Goal: Find specific page/section: Find specific page/section

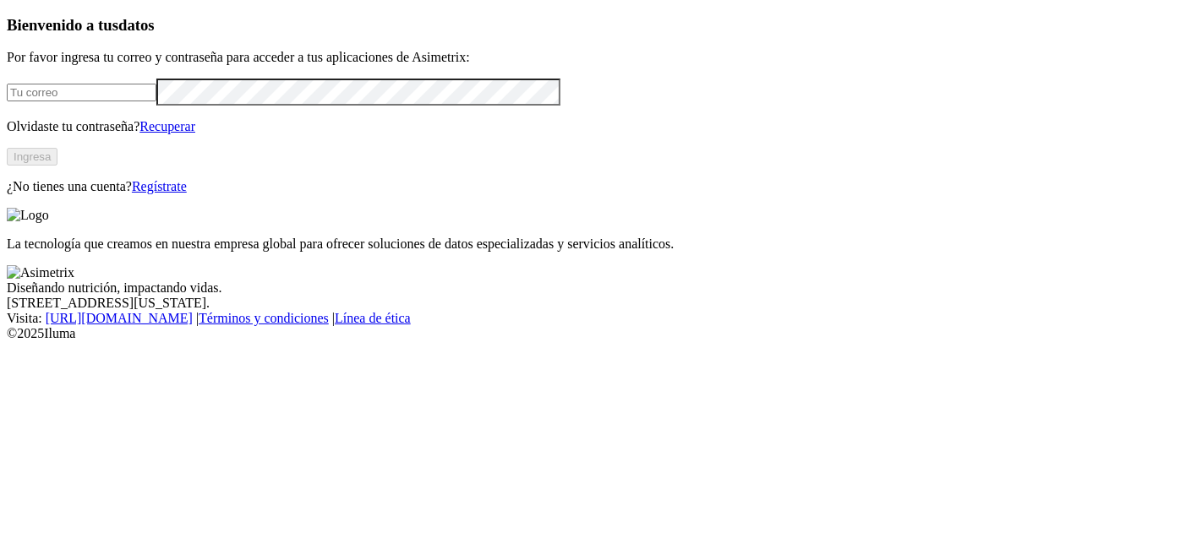
type input "[PERSON_NAME][EMAIL_ADDRESS][PERSON_NAME][DOMAIN_NAME]"
click at [57, 166] on button "Ingresa" at bounding box center [32, 157] width 51 height 18
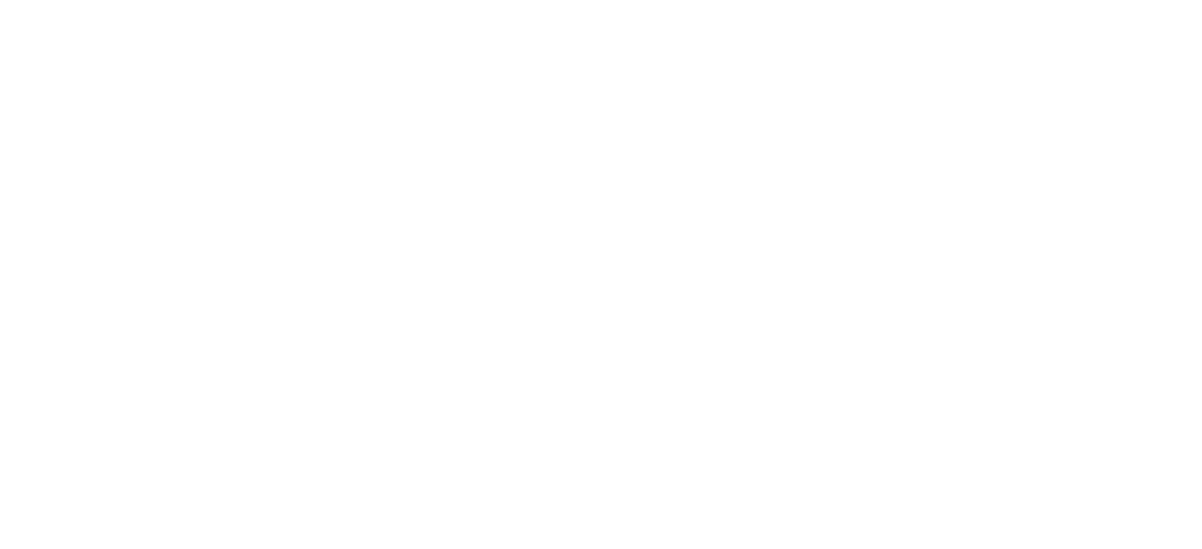
click at [985, 214] on div at bounding box center [608, 274] width 1202 height 549
